Goal: Task Accomplishment & Management: Complete application form

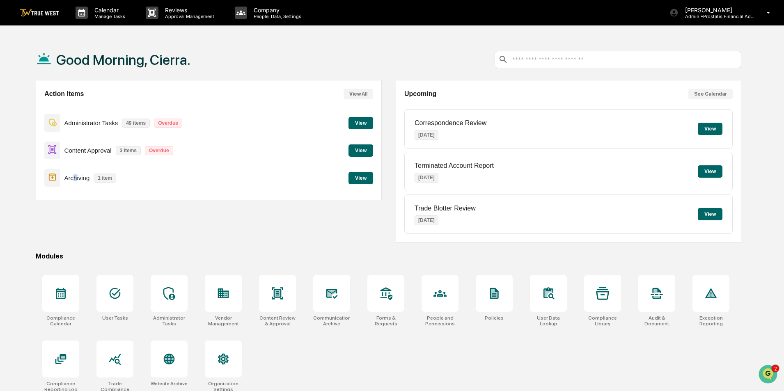
click at [76, 181] on p "Archiving" at bounding box center [76, 177] width 25 height 7
drag, startPoint x: 340, startPoint y: 175, endPoint x: 351, endPoint y: 178, distance: 11.8
click at [342, 175] on div "Archiving 1 item View" at bounding box center [208, 178] width 328 height 28
click at [360, 178] on button "View" at bounding box center [361, 178] width 25 height 12
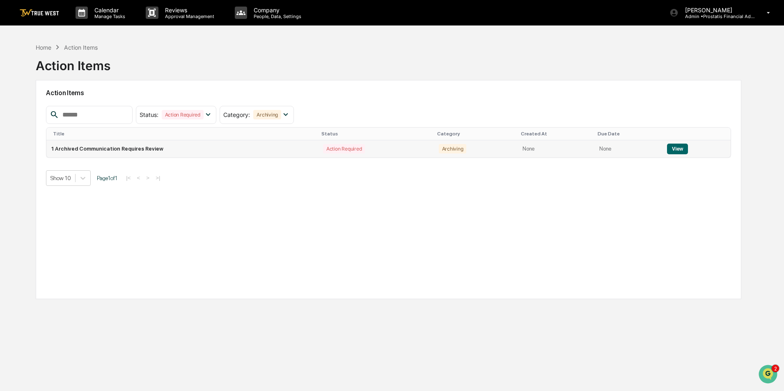
click at [674, 150] on button "View" at bounding box center [677, 149] width 21 height 11
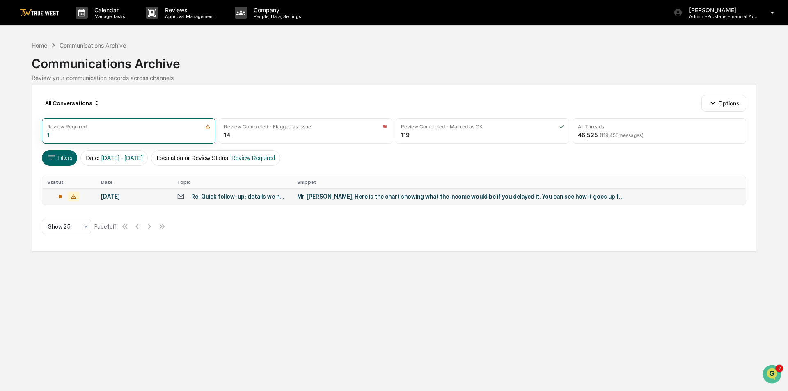
click at [366, 196] on div "Mr. Steve, Here is the chart showing what the income would be if you delayed it…" at bounding box center [461, 196] width 328 height 7
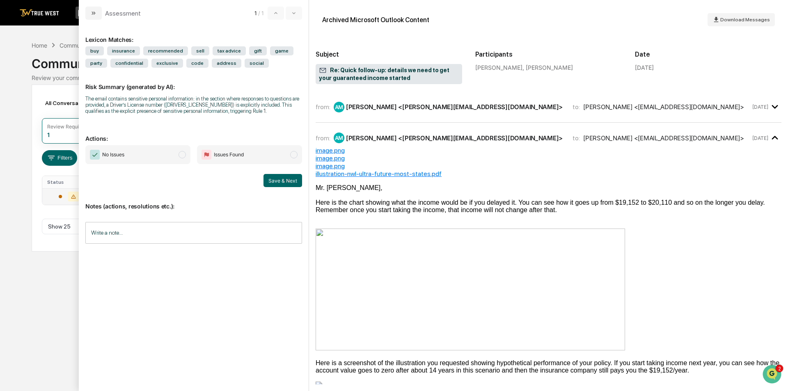
click at [664, 109] on div "from: AM Ashley Michelli <Ashley@gamechangerwm.com> to: Steve Erwin <mr.smallha…" at bounding box center [533, 107] width 435 height 11
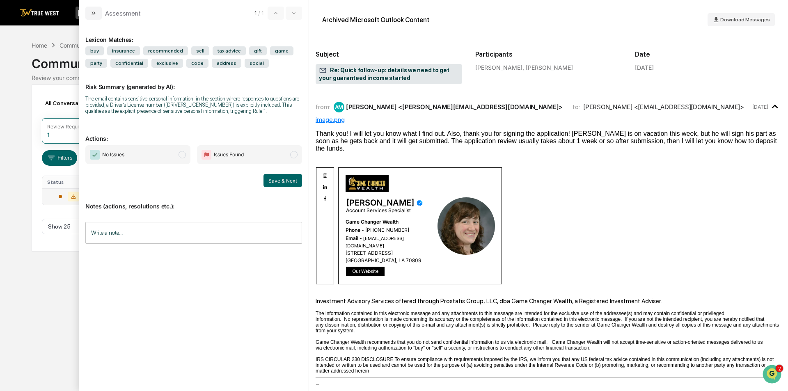
click at [254, 154] on span "Issues Found" at bounding box center [249, 154] width 105 height 19
click at [217, 243] on input "Write a note..." at bounding box center [193, 233] width 217 height 22
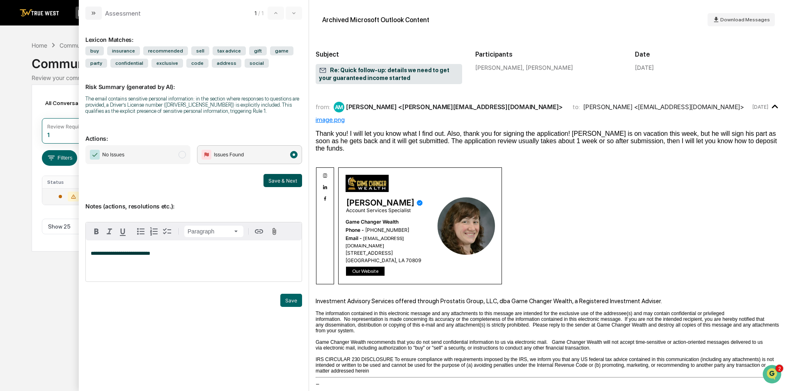
click at [280, 181] on button "Save & Next" at bounding box center [283, 180] width 39 height 13
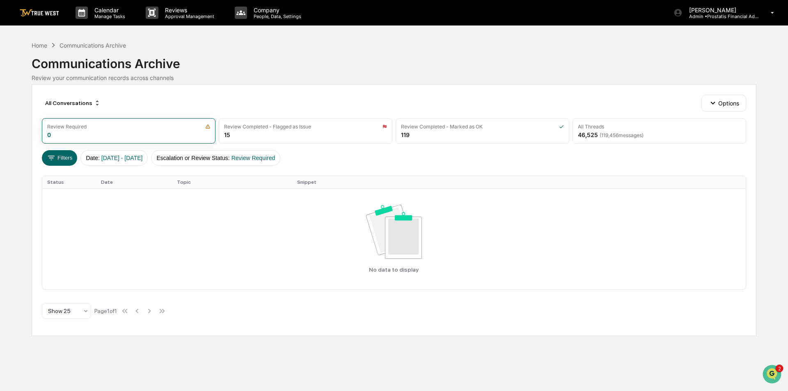
click at [49, 15] on img at bounding box center [39, 13] width 39 height 8
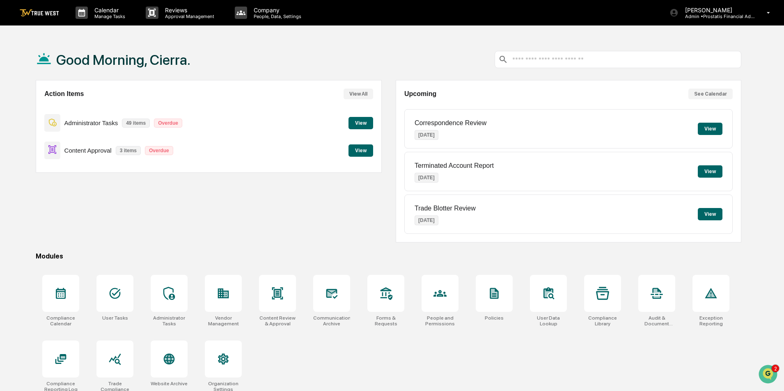
click at [367, 151] on button "View" at bounding box center [361, 150] width 25 height 12
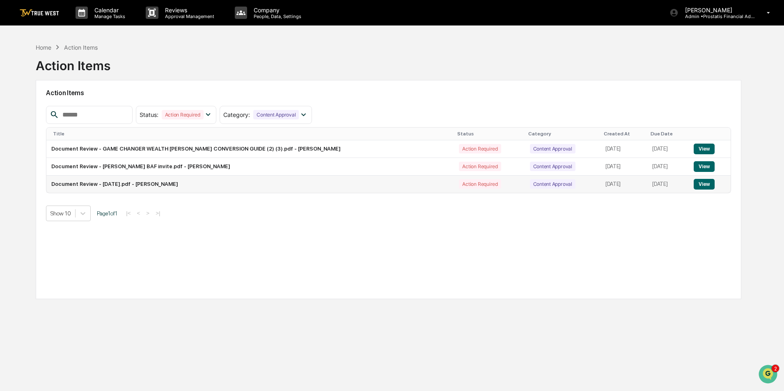
click at [702, 184] on button "View" at bounding box center [704, 184] width 21 height 11
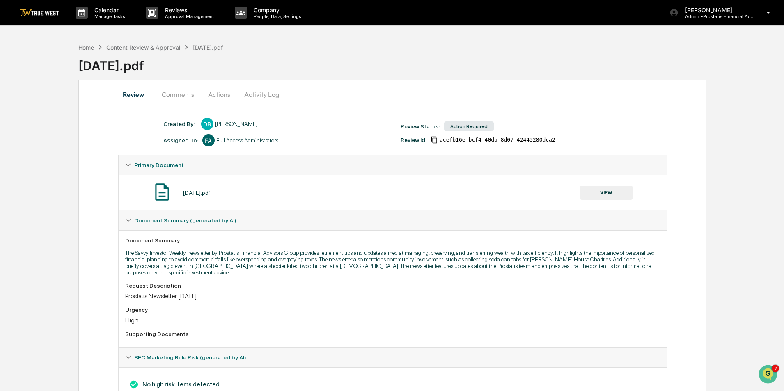
scroll to position [32, 0]
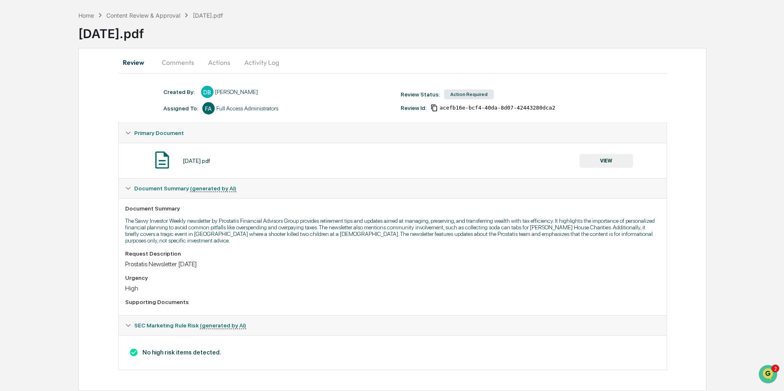
click at [610, 161] on button "VIEW" at bounding box center [606, 161] width 53 height 14
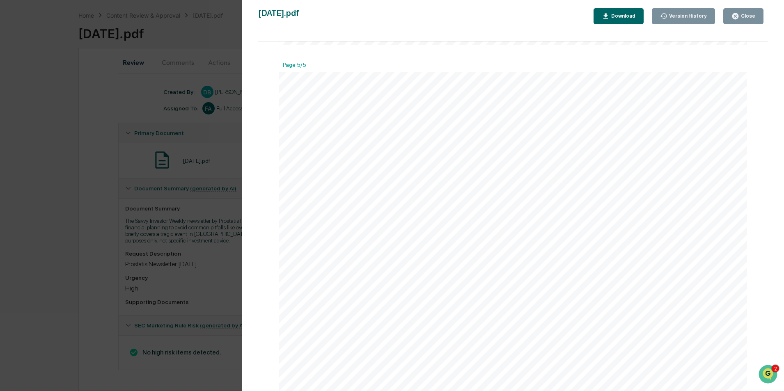
scroll to position [2481, 0]
click at [738, 15] on icon "button" at bounding box center [735, 16] width 6 height 6
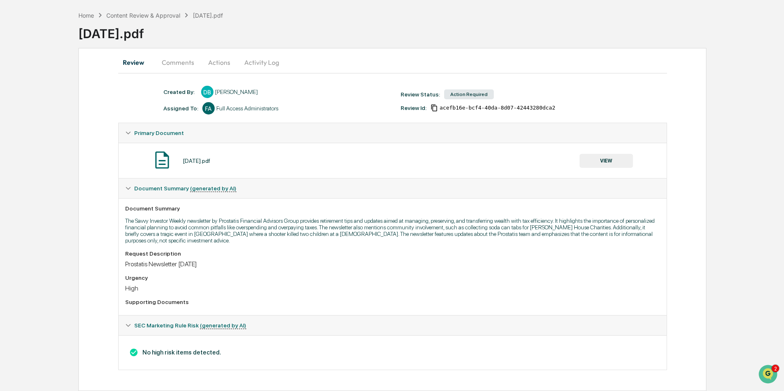
click at [218, 62] on button "Actions" at bounding box center [219, 63] width 37 height 20
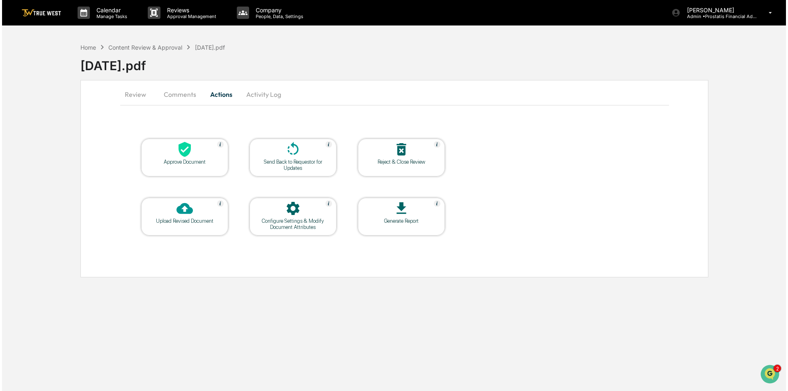
scroll to position [0, 0]
click at [194, 158] on div at bounding box center [183, 150] width 82 height 18
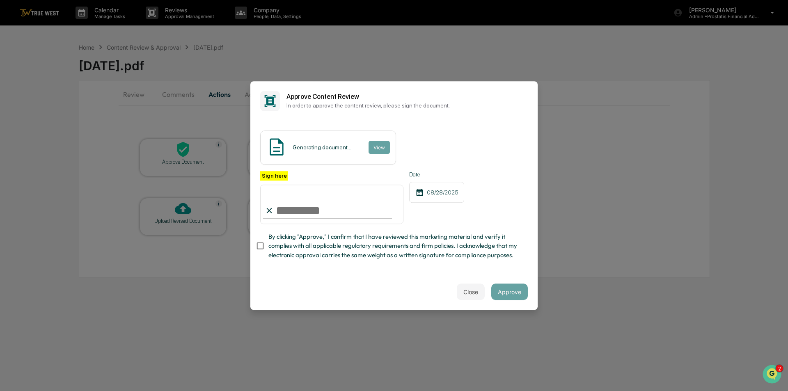
click at [317, 214] on input "Sign here" at bounding box center [331, 204] width 143 height 39
type input "**********"
click at [386, 144] on button "View" at bounding box center [378, 147] width 21 height 13
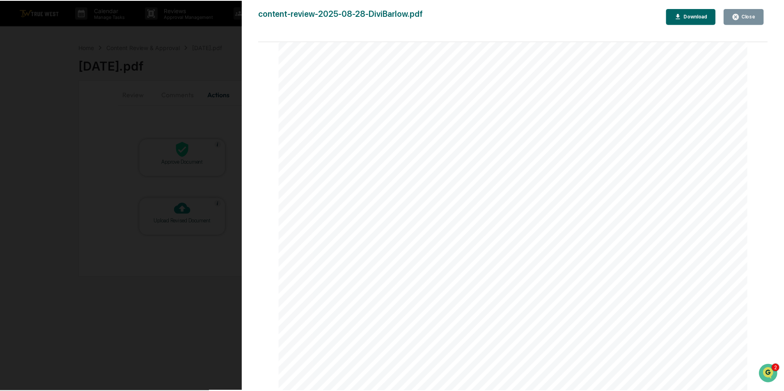
scroll to position [3366, 0]
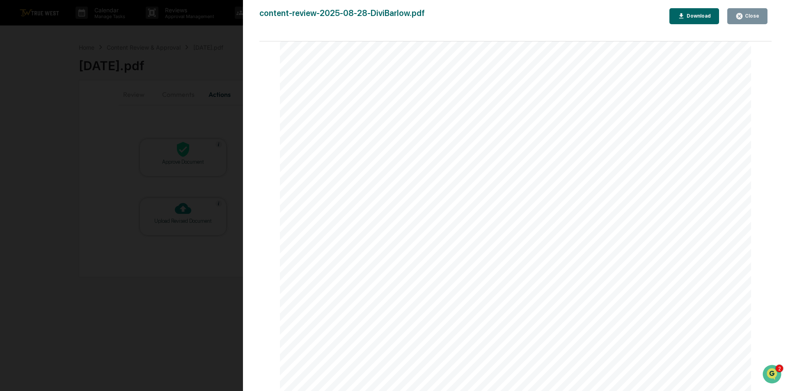
click at [752, 15] on div "Close" at bounding box center [751, 16] width 16 height 6
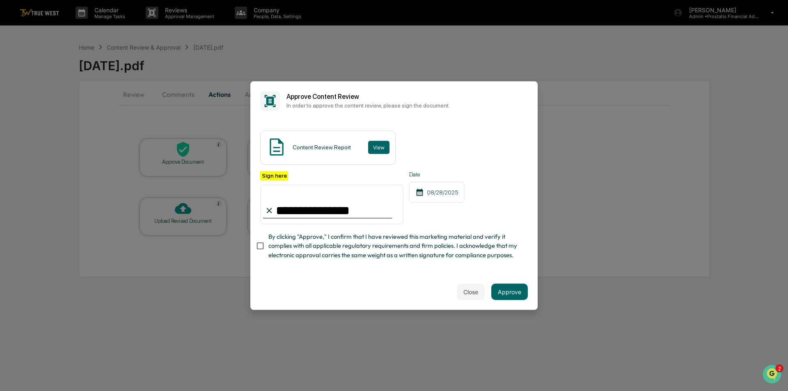
click at [309, 248] on span "By clicking "Approve," I confirm that I have reviewed this marketing material a…" at bounding box center [394, 246] width 253 height 28
click at [510, 292] on button "Approve" at bounding box center [509, 292] width 37 height 16
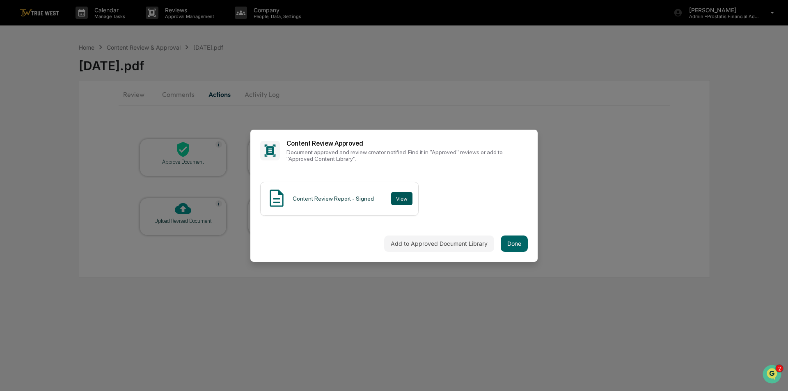
click at [398, 195] on button "View" at bounding box center [401, 198] width 21 height 13
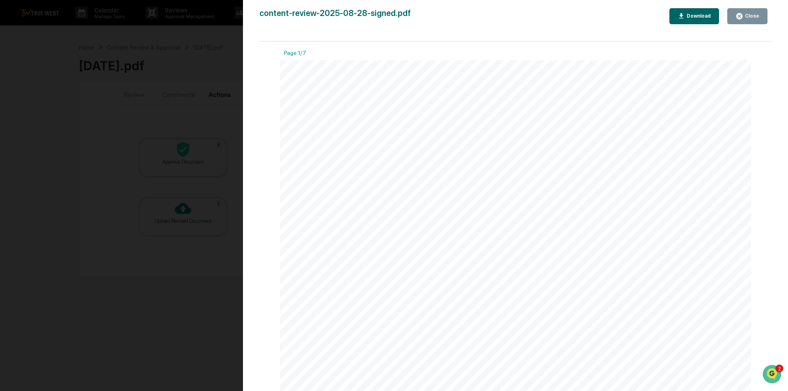
click at [746, 16] on div "Close" at bounding box center [751, 16] width 16 height 6
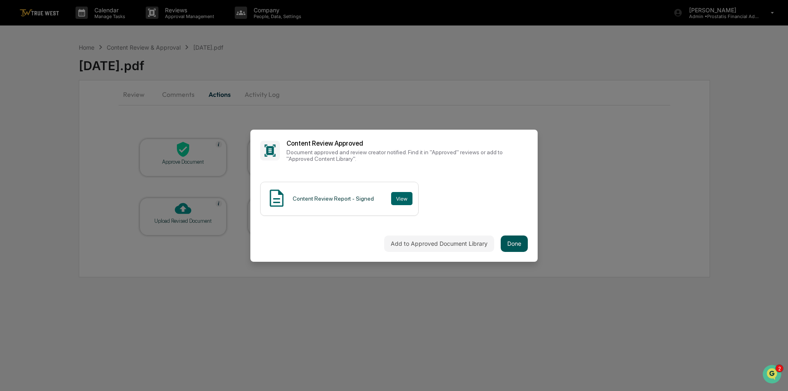
click at [520, 248] on button "Done" at bounding box center [514, 244] width 27 height 16
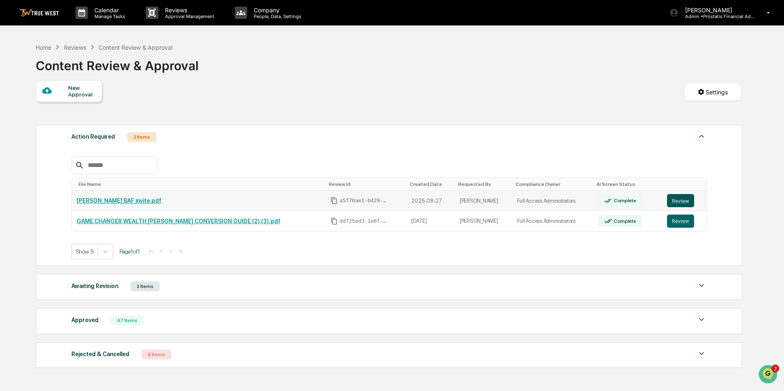
click at [677, 201] on button "Review" at bounding box center [680, 200] width 27 height 13
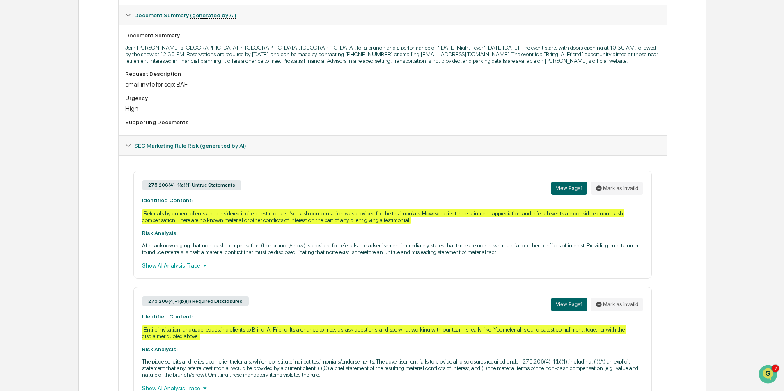
scroll to position [246, 0]
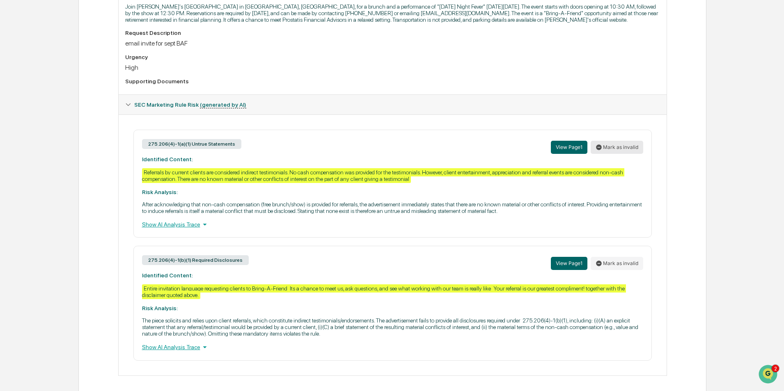
click at [624, 148] on button "Mark as invalid" at bounding box center [617, 147] width 53 height 13
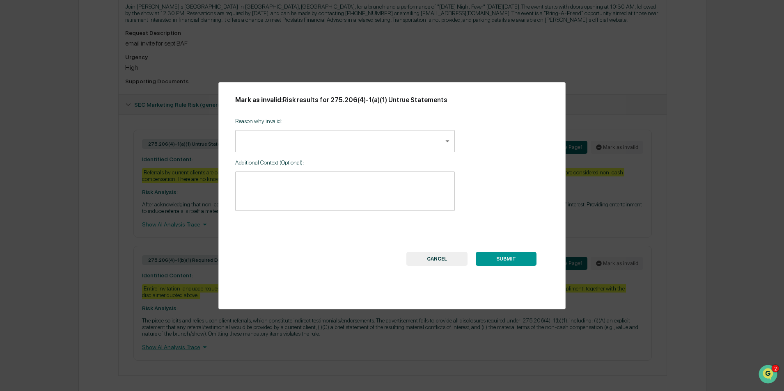
click at [285, 143] on body "Calendar Manage Tasks Reviews Approval Management Company People, Data, Setting…" at bounding box center [392, 75] width 784 height 643
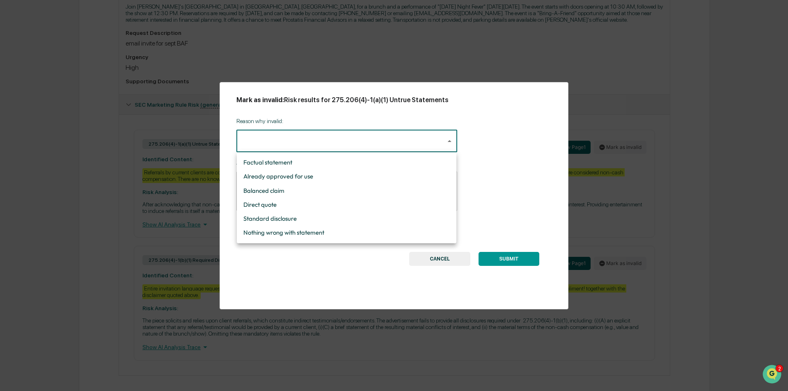
click at [287, 215] on li "Standard disclosure" at bounding box center [347, 219] width 220 height 14
type input "**********"
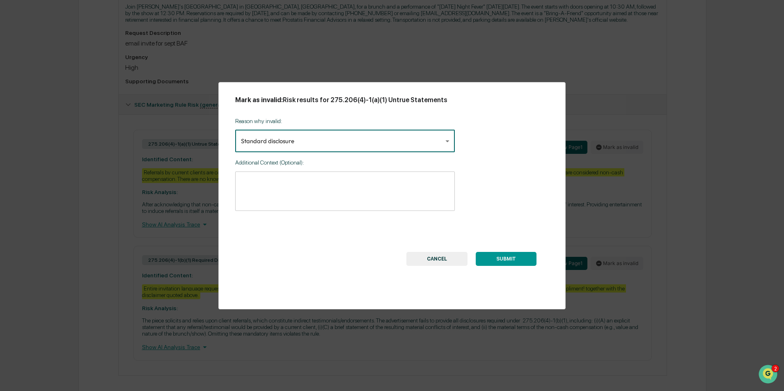
click at [503, 261] on button "SUBMIT" at bounding box center [506, 259] width 61 height 14
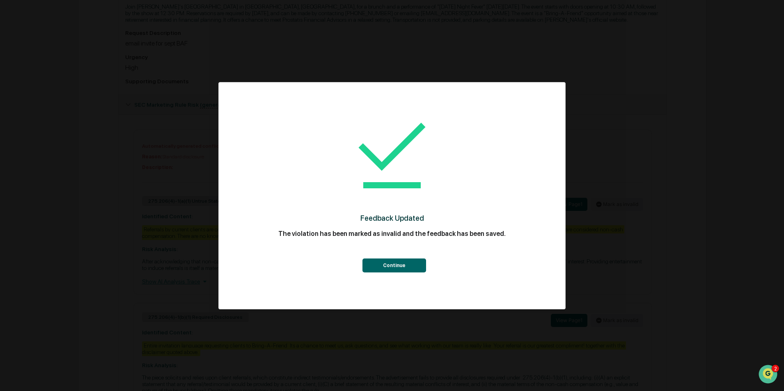
click at [391, 257] on div "Continue" at bounding box center [392, 258] width 314 height 30
click at [404, 265] on button "Continue" at bounding box center [394, 266] width 64 height 14
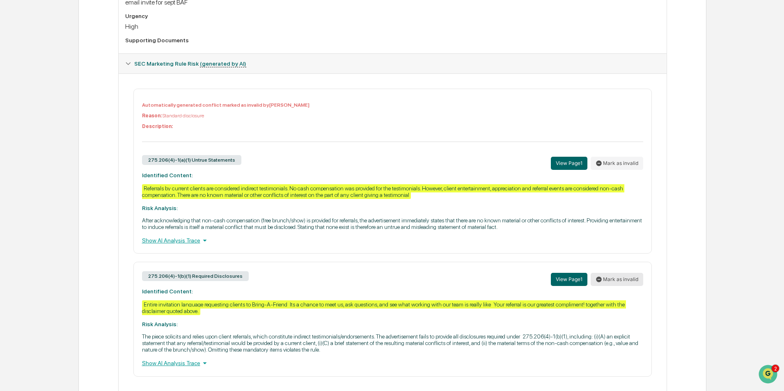
scroll to position [309, 0]
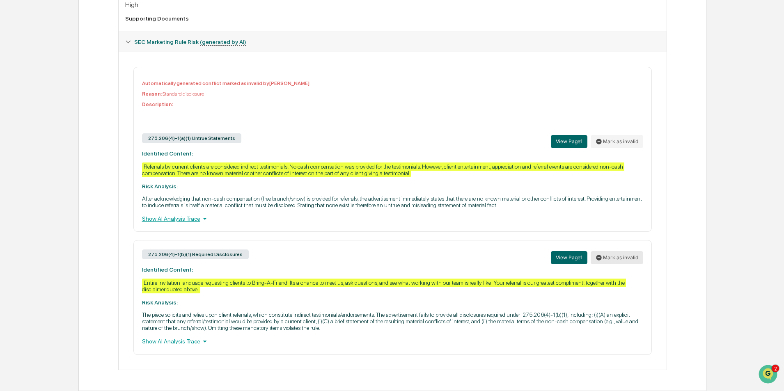
click at [625, 261] on button "Mark as invalid" at bounding box center [617, 257] width 53 height 13
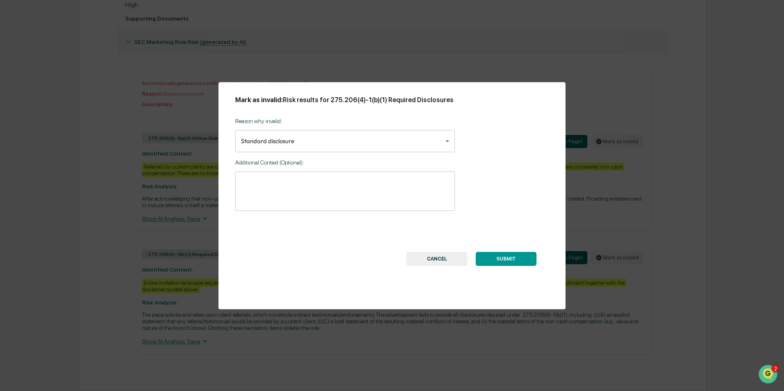
click at [302, 144] on body "Calendar Manage Tasks Reviews Approval Management Company People, Data, Setting…" at bounding box center [392, 41] width 784 height 700
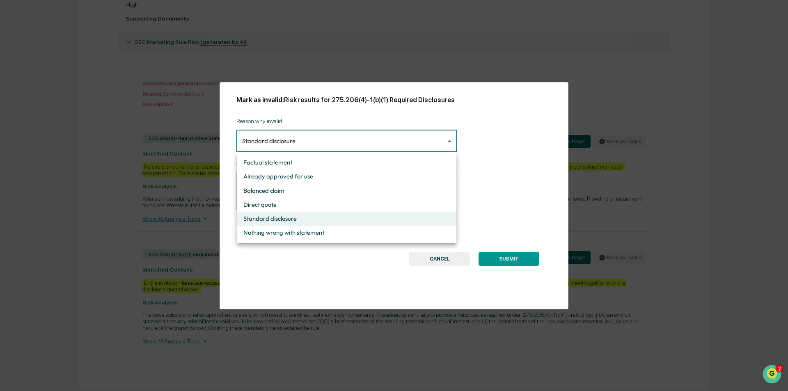
click at [302, 144] on div at bounding box center [394, 195] width 788 height 391
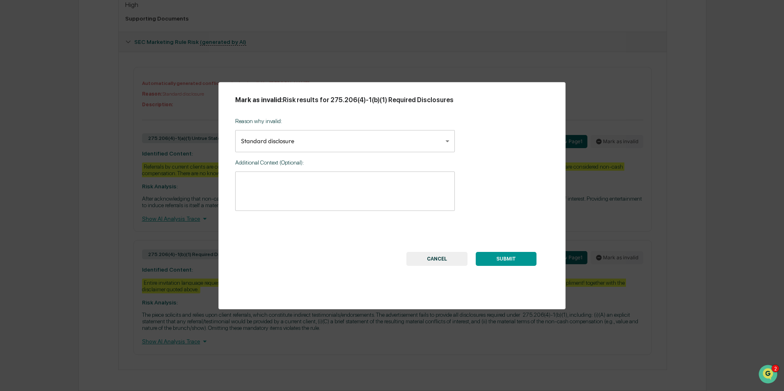
click at [517, 260] on button "SUBMIT" at bounding box center [506, 259] width 61 height 14
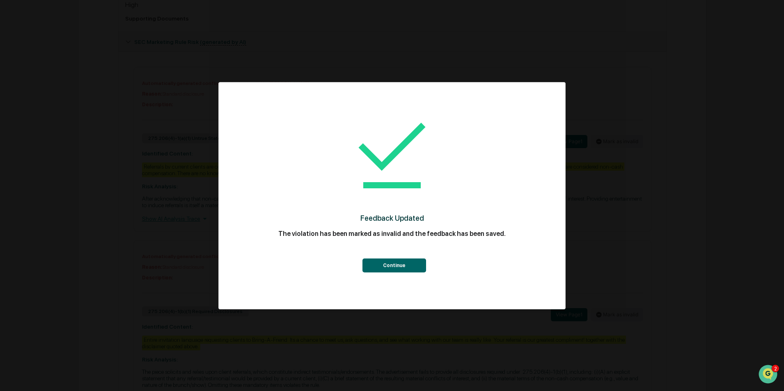
click at [409, 267] on button "Continue" at bounding box center [394, 266] width 64 height 14
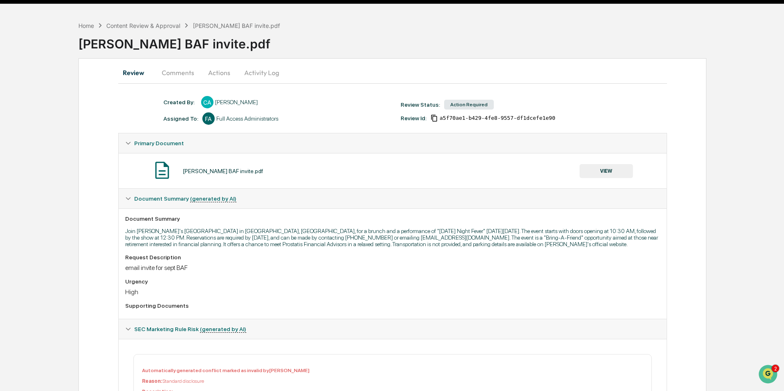
scroll to position [0, 0]
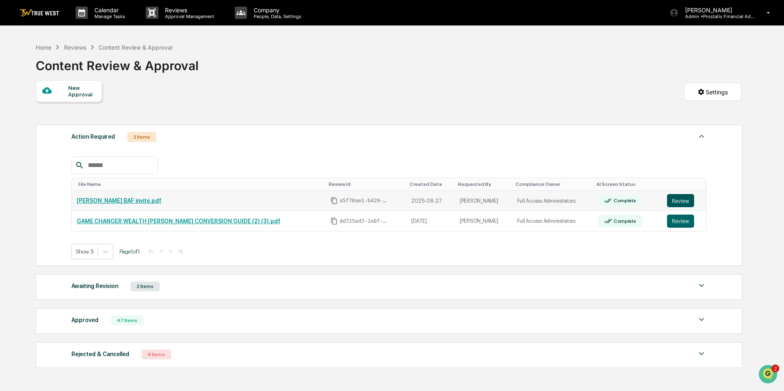
click at [682, 201] on button "Review" at bounding box center [680, 200] width 27 height 13
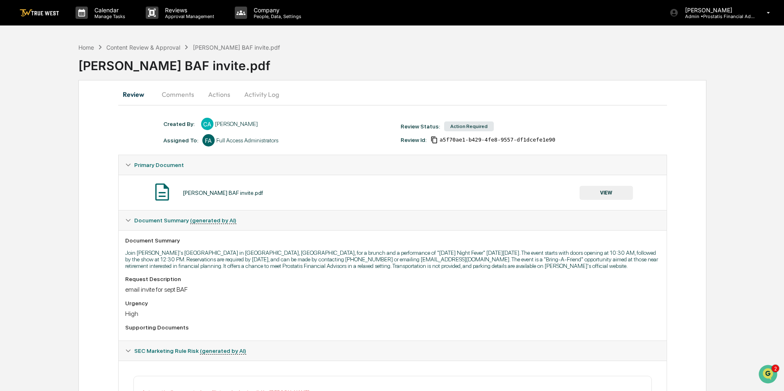
click at [216, 91] on button "Actions" at bounding box center [219, 95] width 37 height 20
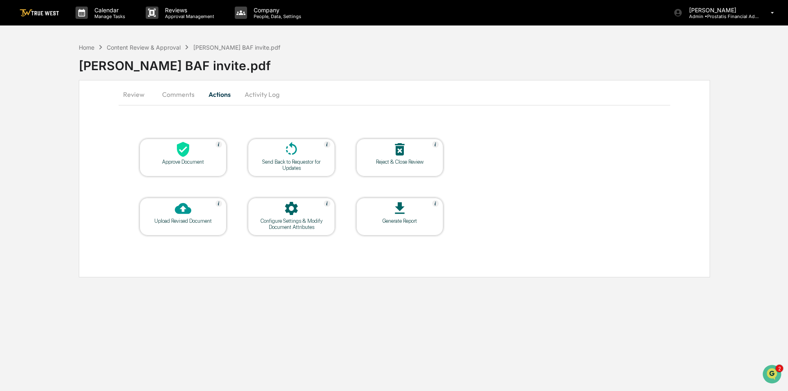
click at [165, 147] on div at bounding box center [183, 150] width 82 height 18
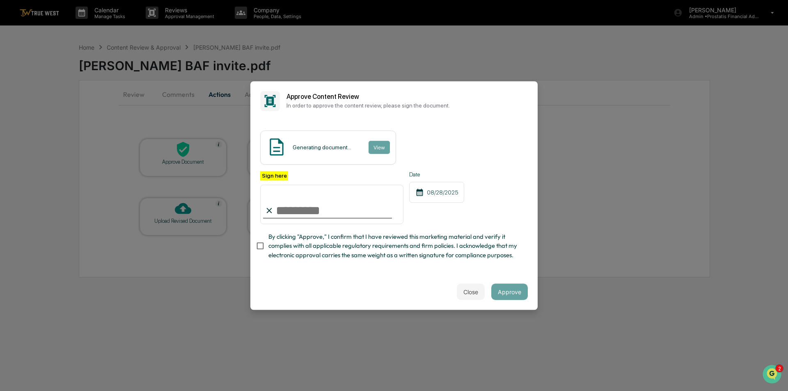
click at [359, 142] on div "Generating document... View" at bounding box center [328, 148] width 136 height 34
click at [315, 223] on input "Sign here" at bounding box center [331, 204] width 143 height 39
type input "**********"
click at [303, 248] on span "By clicking "Approve," I confirm that I have reviewed this marketing material a…" at bounding box center [394, 246] width 253 height 28
click at [375, 147] on button "View" at bounding box center [378, 147] width 21 height 13
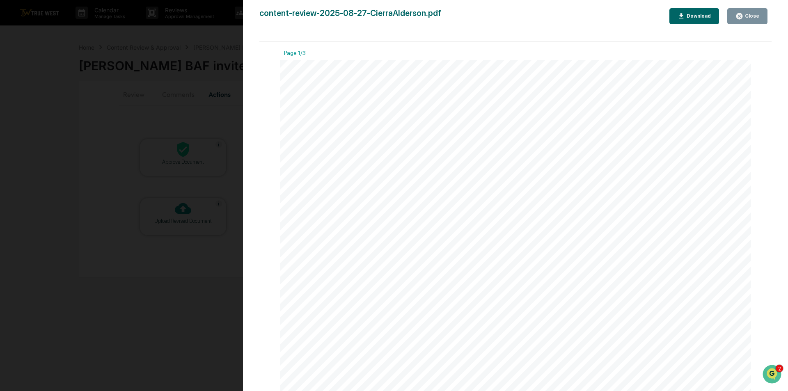
click at [754, 16] on div "Close" at bounding box center [751, 16] width 16 height 6
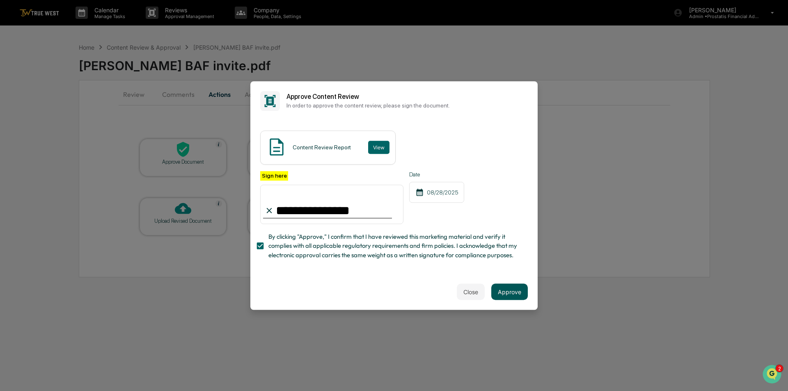
click at [508, 294] on button "Approve" at bounding box center [509, 292] width 37 height 16
